Goal: Transaction & Acquisition: Purchase product/service

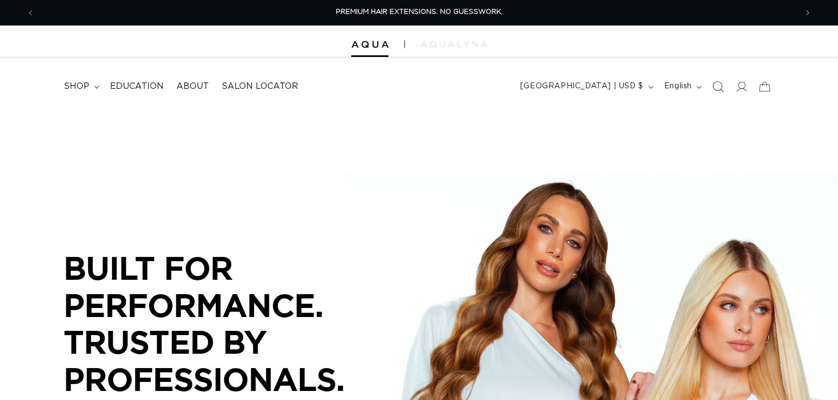
click at [719, 86] on icon "Search" at bounding box center [717, 86] width 11 height 11
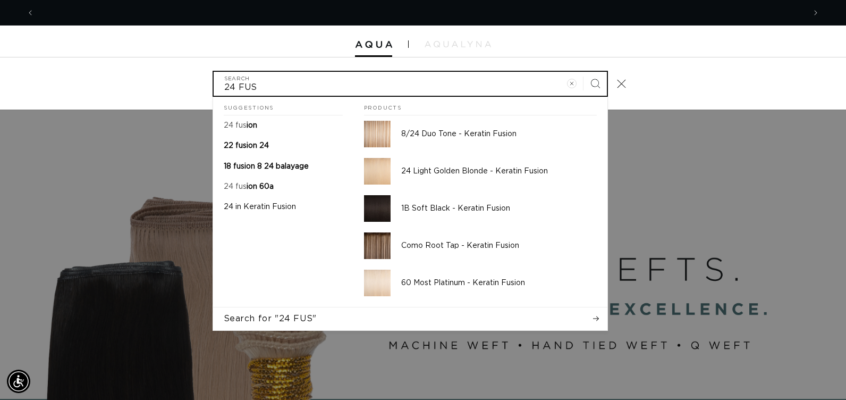
scroll to position [0, 1541]
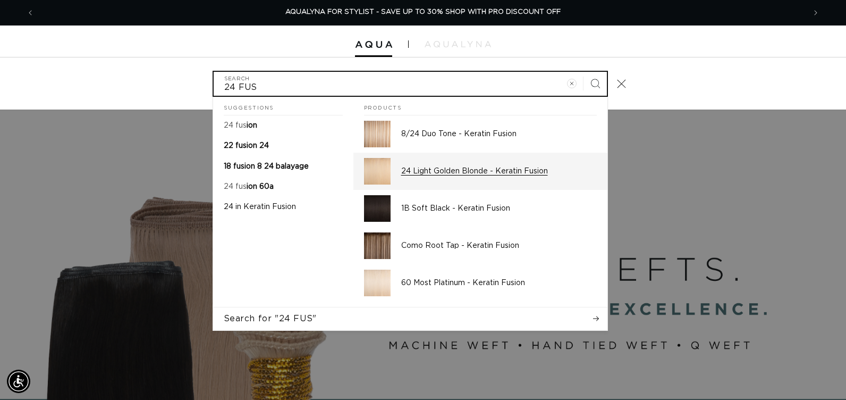
type input "24 FUS"
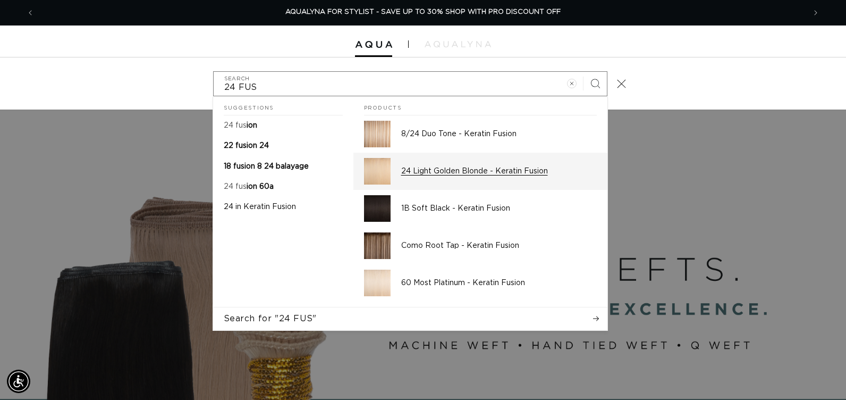
click at [512, 172] on p "24 Light Golden Blonde - Keratin Fusion" at bounding box center [499, 171] width 196 height 10
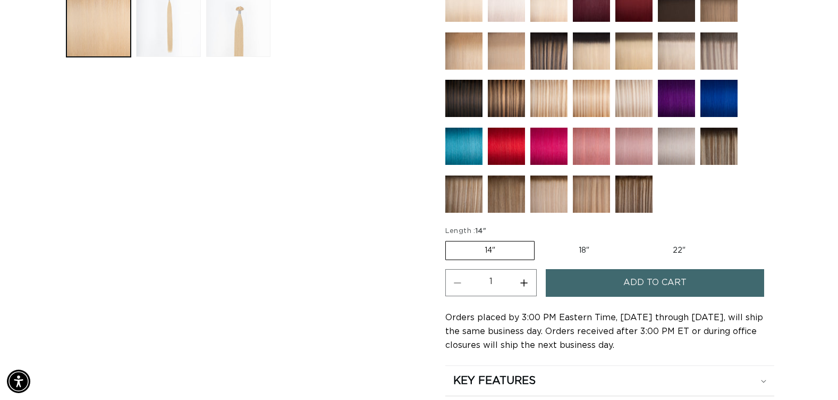
scroll to position [0, 762]
click at [674, 248] on label "22" Variant sold out or unavailable" at bounding box center [679, 250] width 90 height 18
click at [634, 239] on input "22" Variant sold out or unavailable" at bounding box center [633, 239] width 1 height 1
radio input "true"
click at [525, 280] on button "Increase quantity for 24 Light Golden Blonde - Keratin Fusion" at bounding box center [524, 282] width 24 height 27
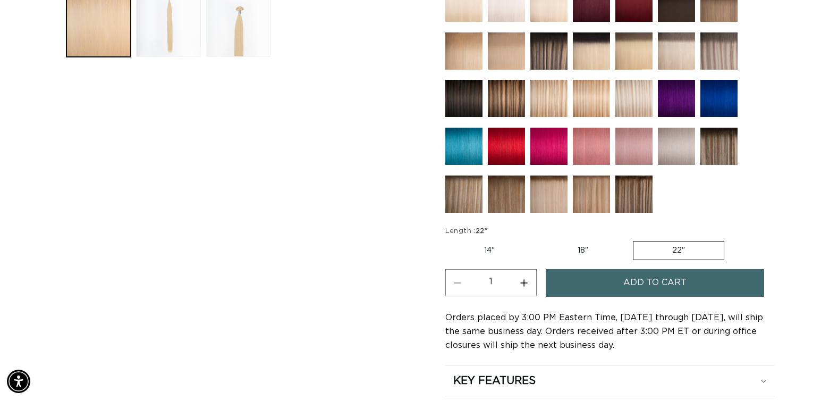
type input "2"
click at [567, 280] on button "Add to cart" at bounding box center [655, 282] width 218 height 27
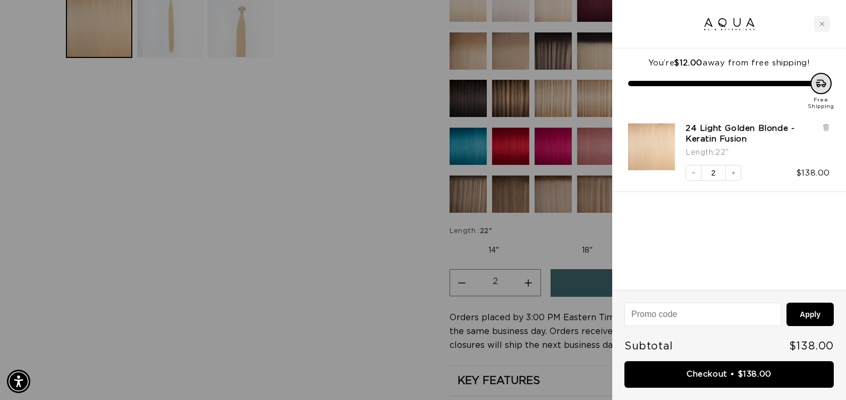
click at [351, 247] on div at bounding box center [423, 200] width 846 height 400
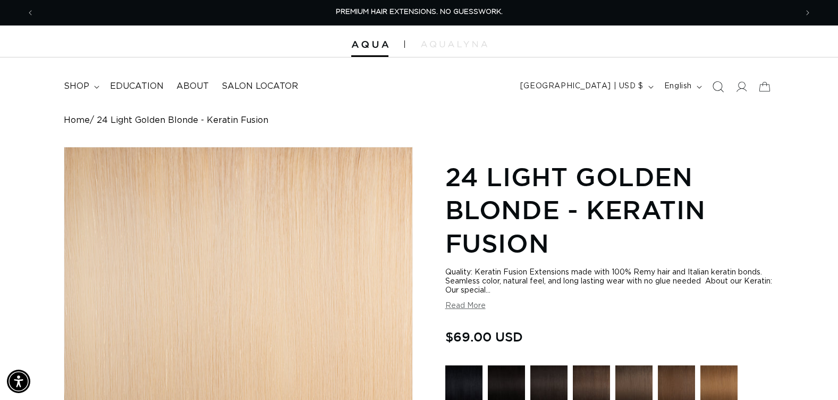
click at [718, 88] on icon "Search" at bounding box center [717, 86] width 11 height 11
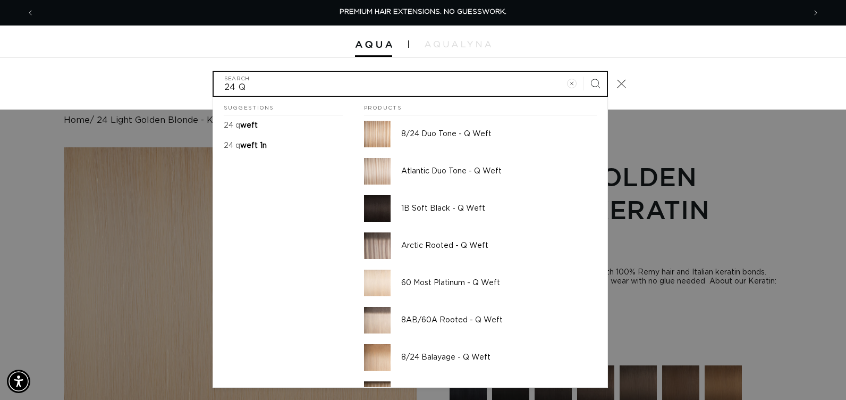
click at [224, 87] on input "24 Q" at bounding box center [410, 84] width 393 height 24
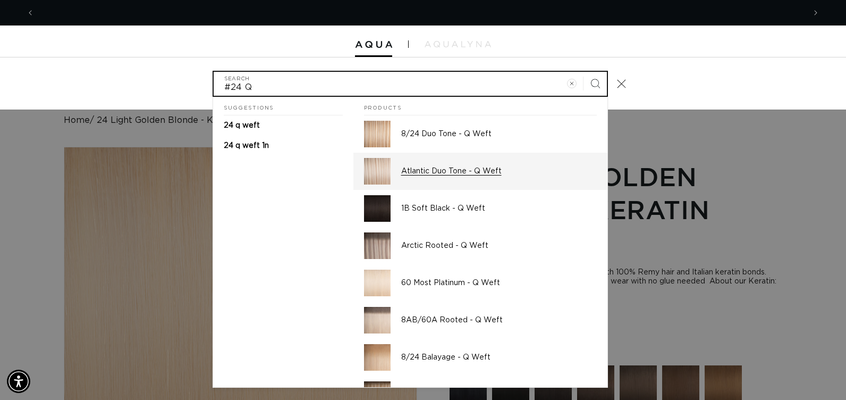
scroll to position [0, 1541]
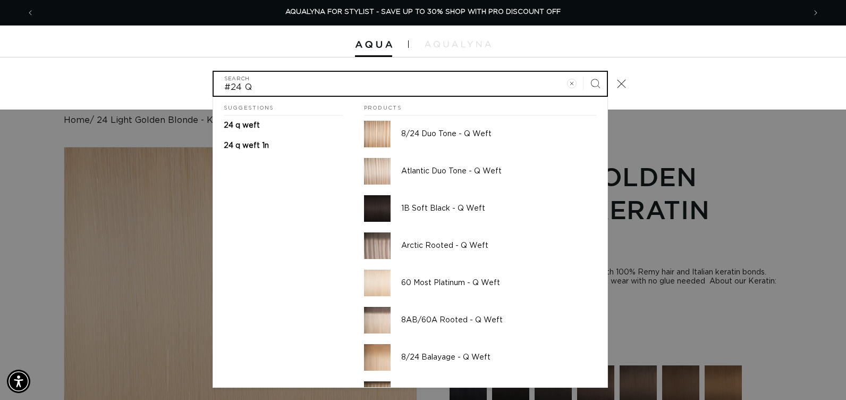
click at [287, 88] on input "#24 Q" at bounding box center [410, 84] width 393 height 24
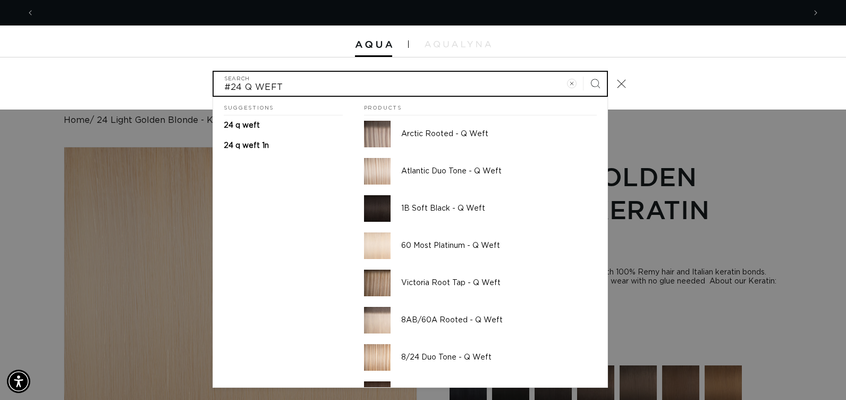
scroll to position [0, 0]
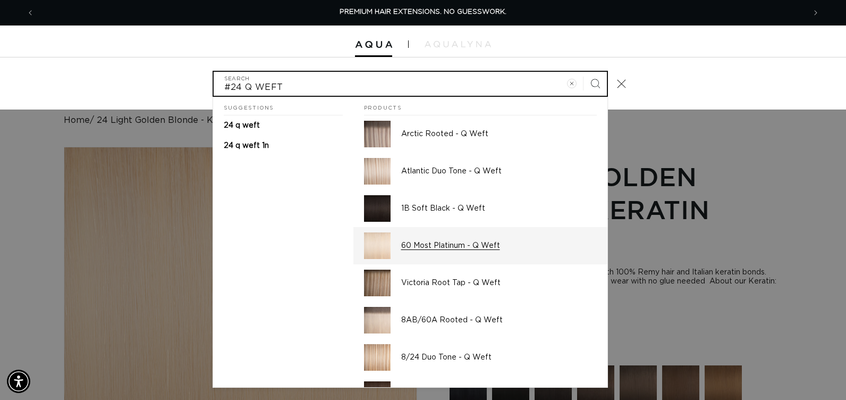
type input "#24 Q WEFT"
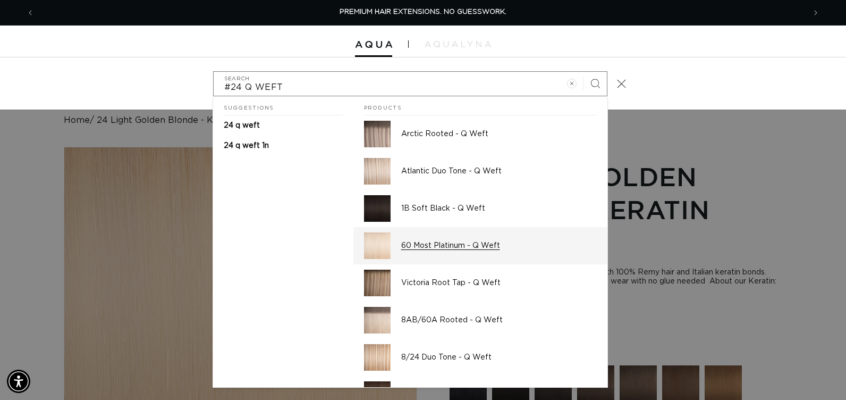
click at [374, 243] on img "Search" at bounding box center [377, 245] width 27 height 27
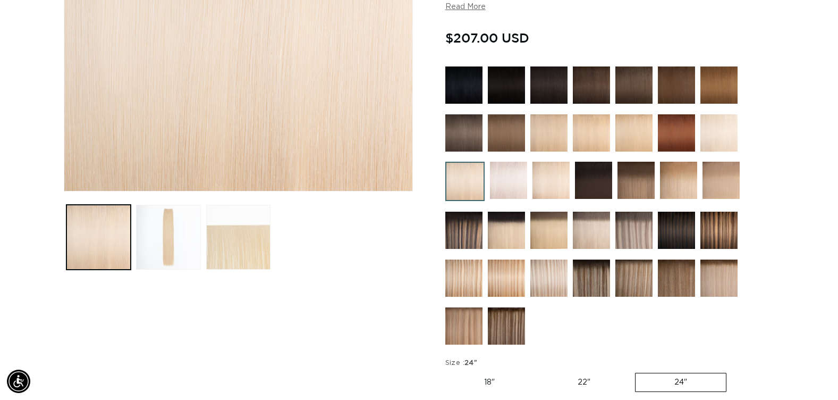
scroll to position [0, 1525]
click at [624, 136] on img at bounding box center [633, 132] width 37 height 37
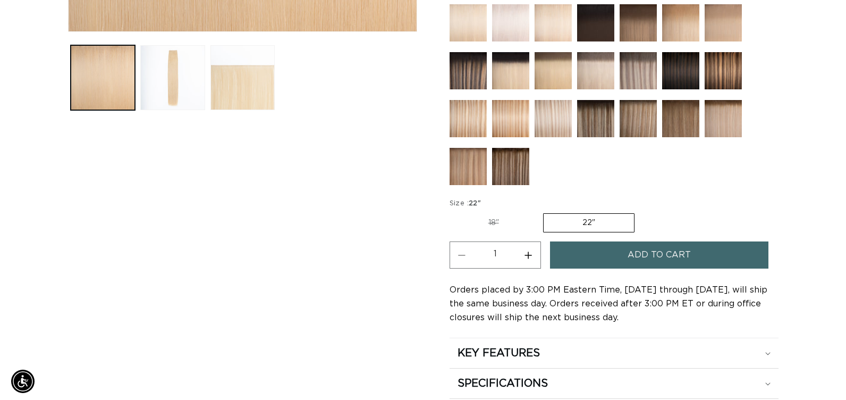
scroll to position [0, 762]
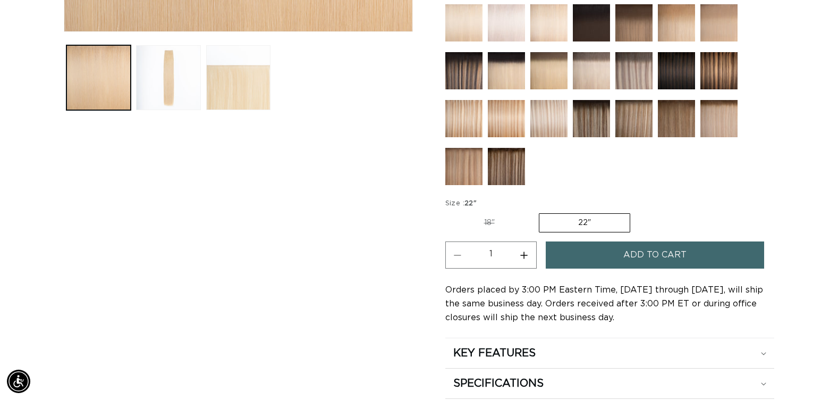
click at [622, 250] on button "Add to cart" at bounding box center [655, 254] width 218 height 27
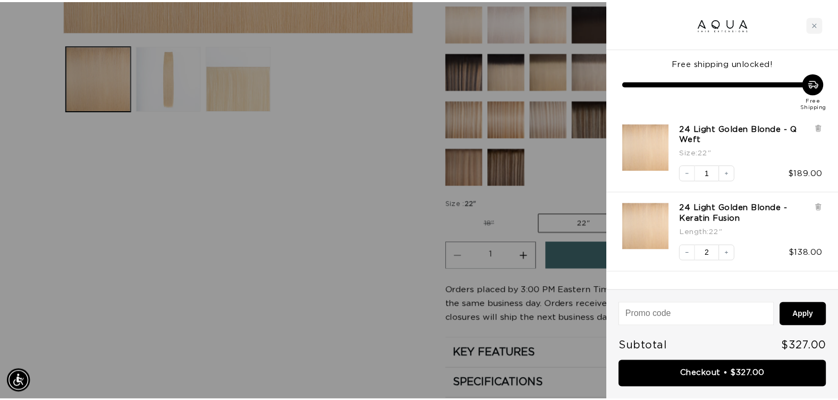
scroll to position [0, 0]
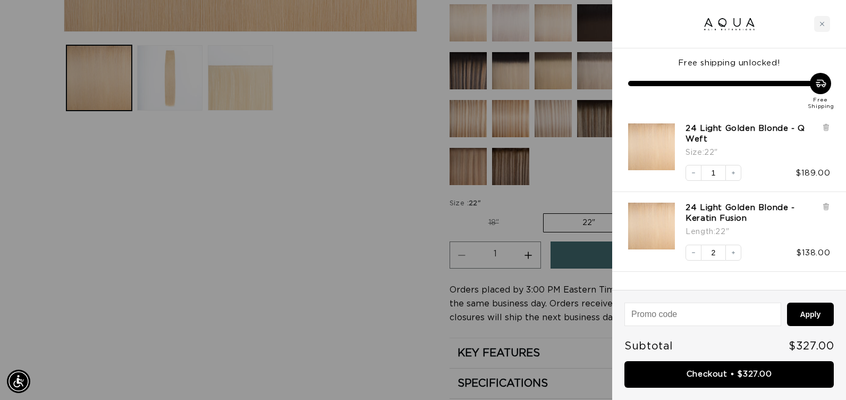
click at [408, 232] on div at bounding box center [423, 200] width 846 height 400
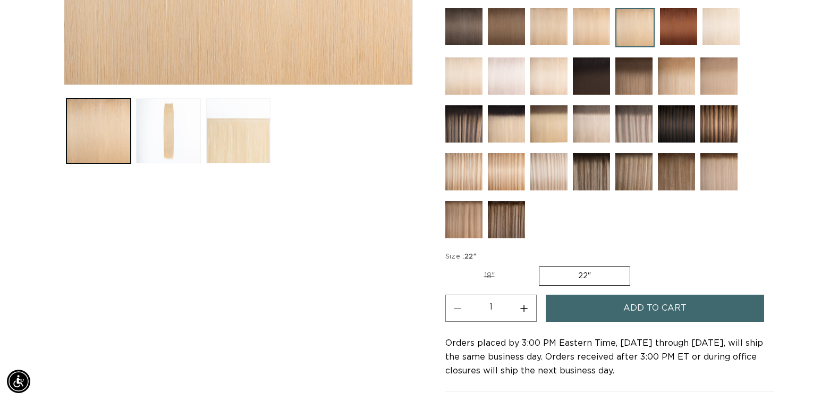
scroll to position [0, 762]
click at [471, 176] on img at bounding box center [463, 171] width 37 height 37
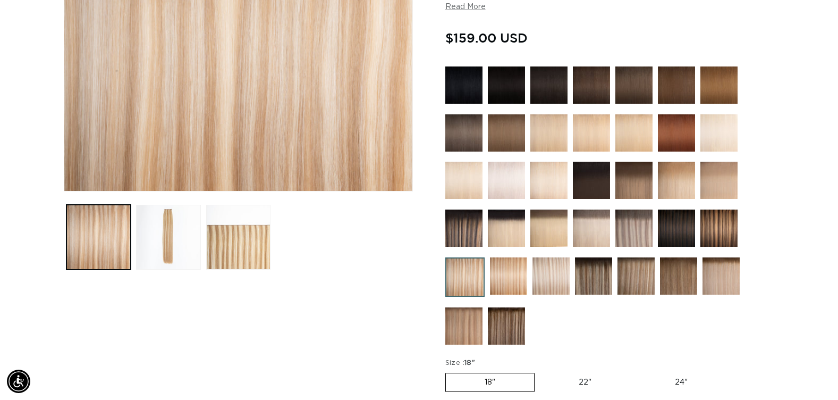
scroll to position [478, 0]
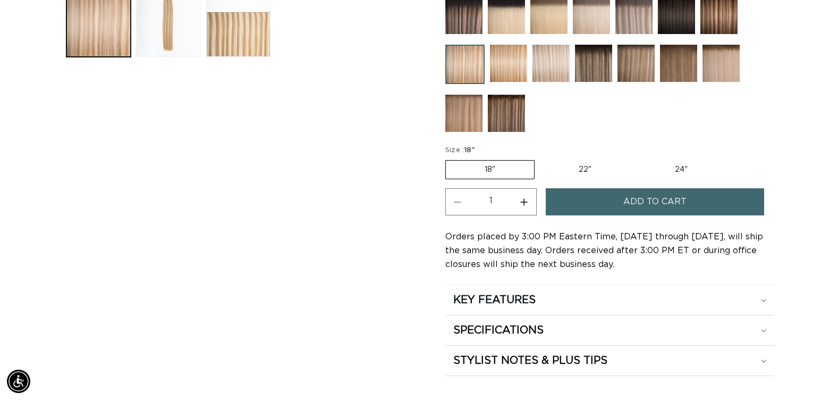
click at [583, 168] on label "22" Variant sold out or unavailable" at bounding box center [585, 169] width 90 height 18
click at [540, 158] on input "22" Variant sold out or unavailable" at bounding box center [540, 158] width 1 height 1
radio input "true"
click at [590, 207] on button "Add to cart" at bounding box center [655, 201] width 218 height 27
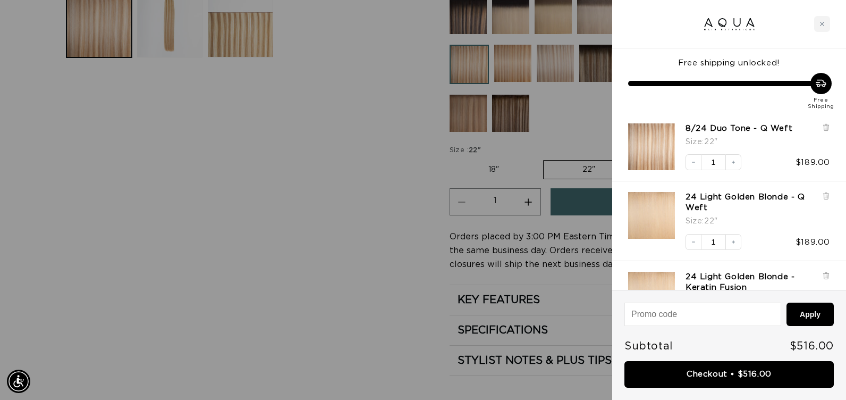
click at [338, 206] on div at bounding box center [423, 200] width 846 height 400
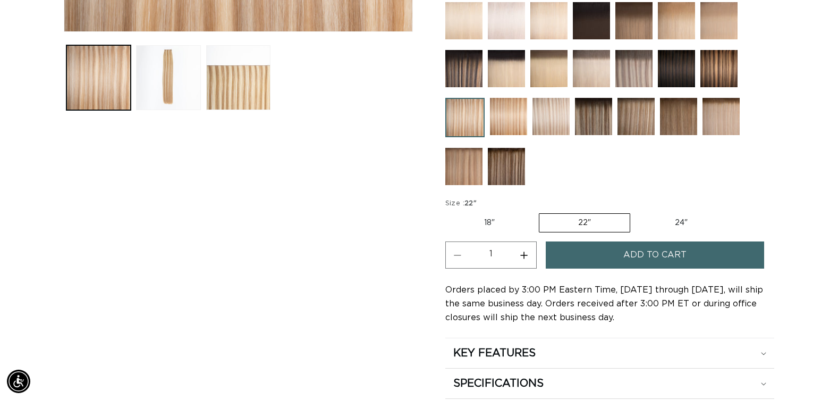
scroll to position [0, 762]
click at [553, 116] on img at bounding box center [550, 116] width 37 height 37
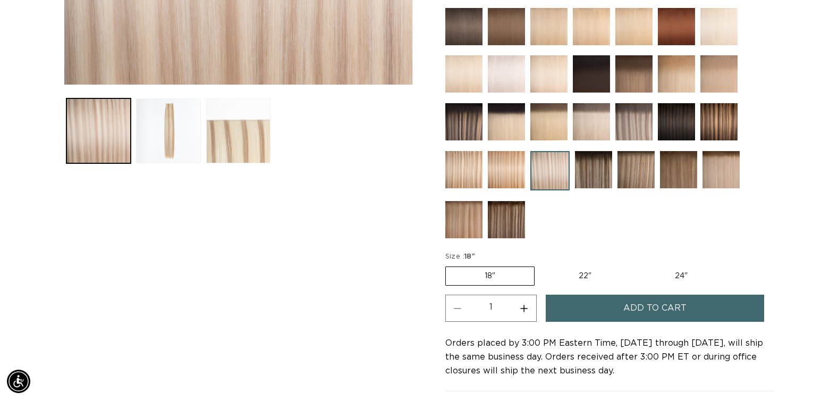
scroll to position [0, 762]
click at [579, 274] on label "22" Variant sold out or unavailable" at bounding box center [585, 276] width 90 height 18
click at [540, 265] on input "22" Variant sold out or unavailable" at bounding box center [540, 264] width 1 height 1
radio input "true"
click at [523, 307] on button "Increase quantity for Atlantic Duo Tone - Q Weft" at bounding box center [524, 307] width 24 height 27
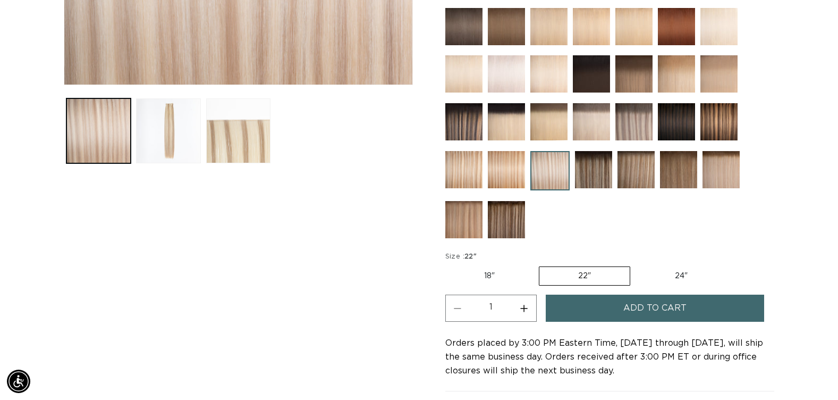
type input "2"
click at [593, 315] on button "Add to cart" at bounding box center [655, 307] width 218 height 27
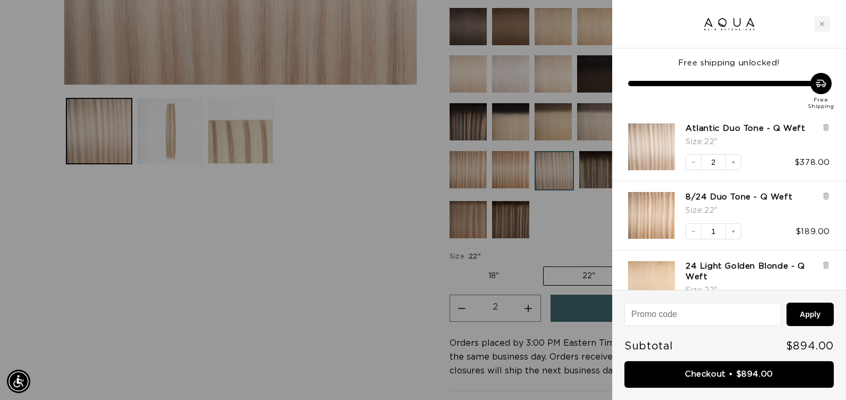
scroll to position [0, 770]
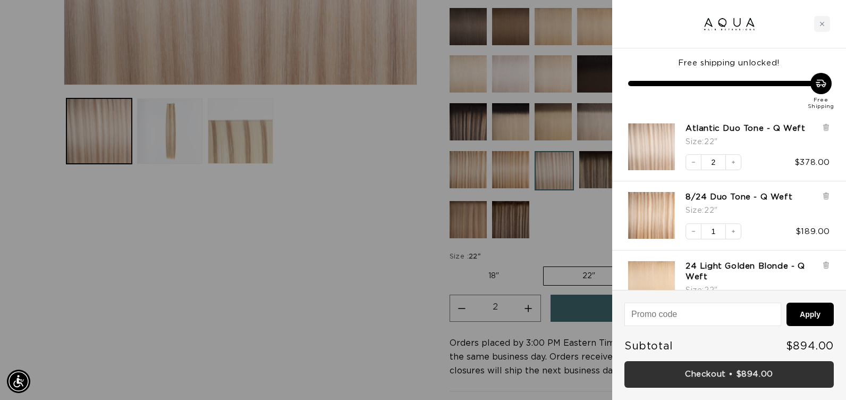
click at [648, 374] on link "Checkout • $894.00" at bounding box center [728, 374] width 209 height 27
